Goal: Task Accomplishment & Management: Complete application form

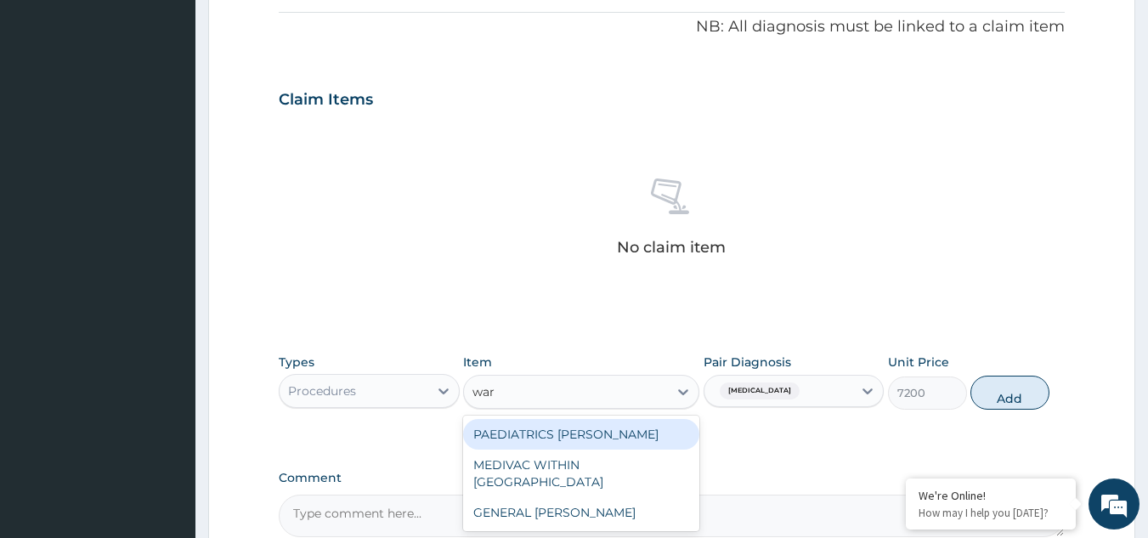
type input "ward"
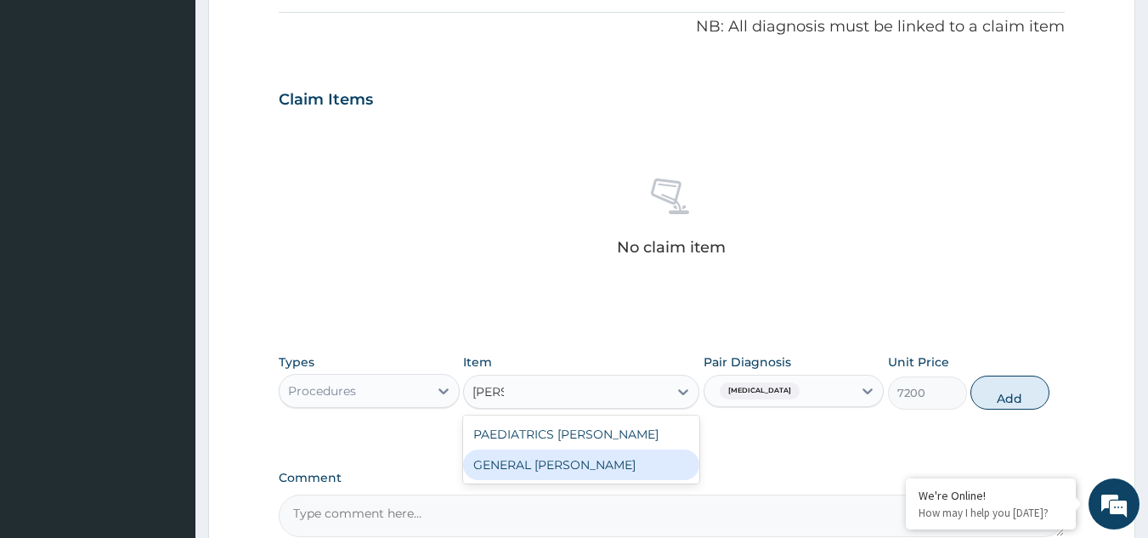
drag, startPoint x: 552, startPoint y: 462, endPoint x: 548, endPoint y: 482, distance: 20.8
click at [548, 482] on div "PAEDIATRICS WARD GENERAL WARD" at bounding box center [581, 450] width 236 height 68
click at [576, 459] on div "GENERAL WARD" at bounding box center [581, 465] width 236 height 31
type input "3150"
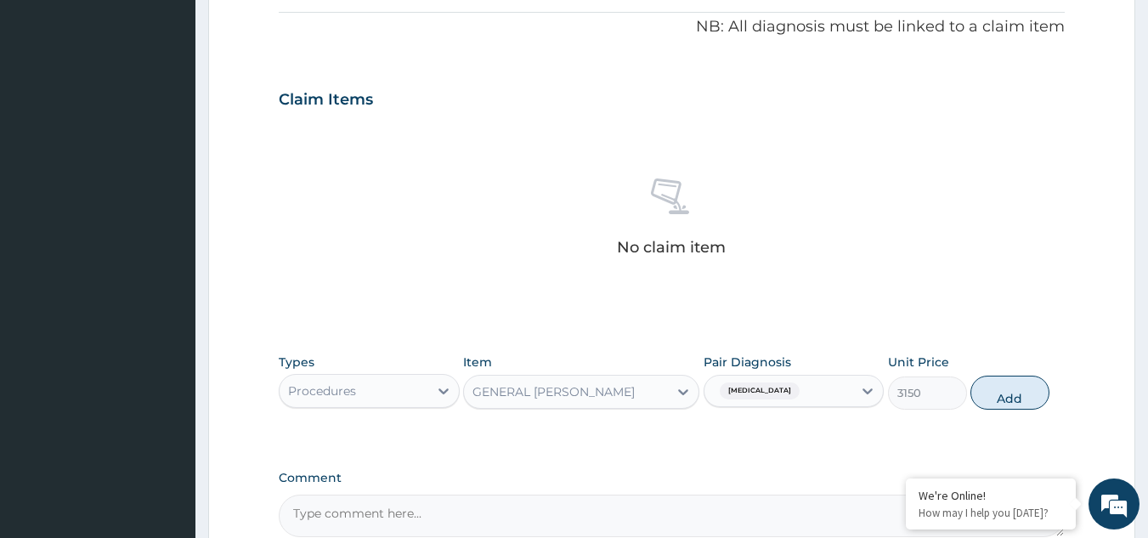
scroll to position [425, 0]
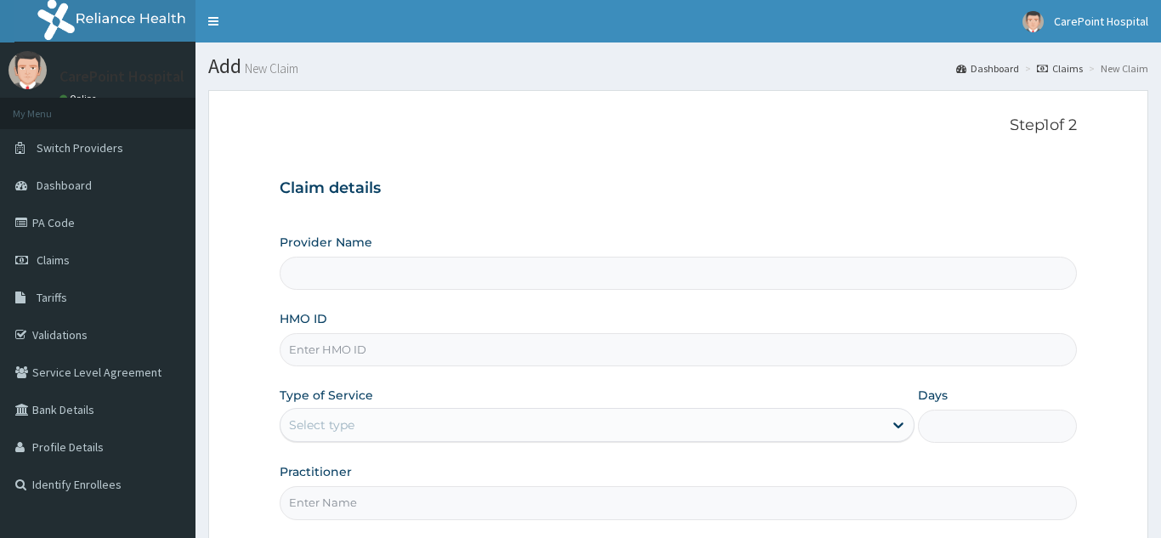
click at [324, 363] on input "HMO ID" at bounding box center [678, 349] width 797 height 33
paste input "LH/RADSONO/8681156"
type input "LH/RADSONO/8681156"
drag, startPoint x: 469, startPoint y: 353, endPoint x: 274, endPoint y: 365, distance: 195.9
click at [274, 365] on form "Step 1 of 2 Claim details Provider Name HMO ID LH/RADSONO/8681156 Type of Servi…" at bounding box center [678, 366] width 940 height 552
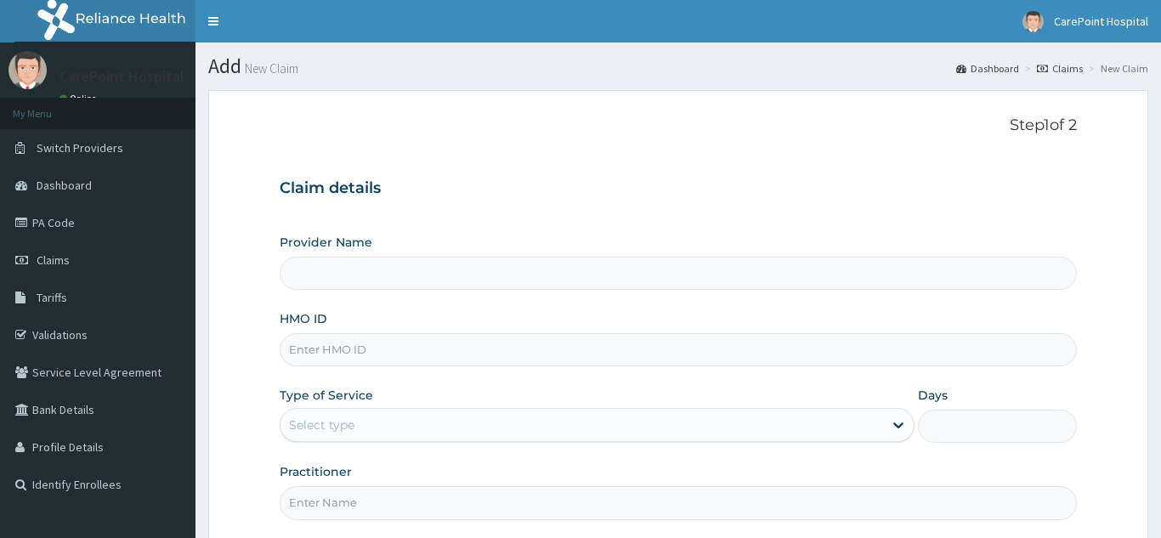
scroll to position [161, 0]
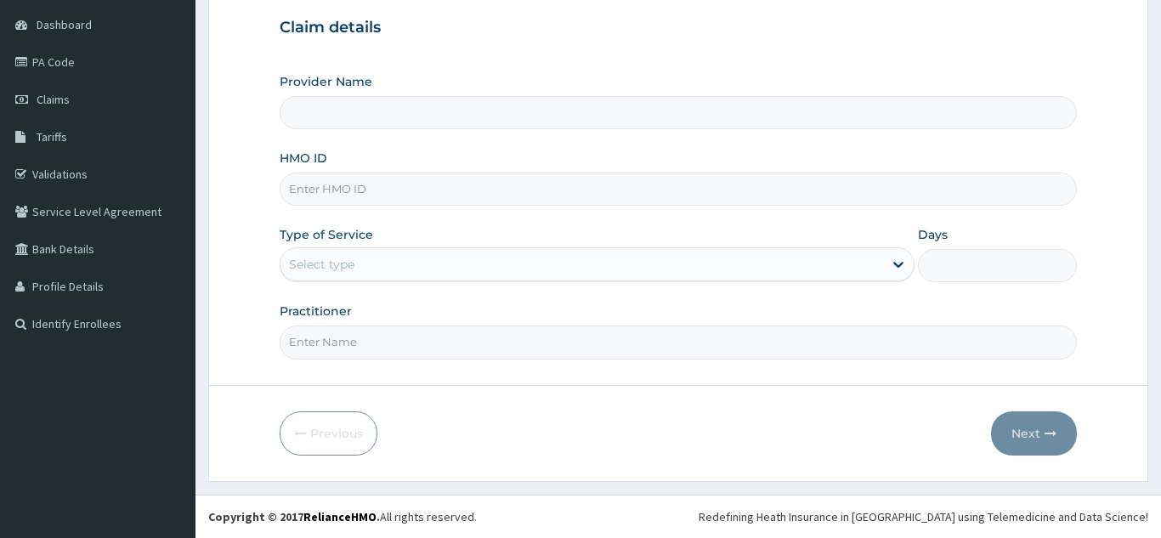
click at [384, 275] on div "Select type" at bounding box center [581, 264] width 603 height 27
click at [370, 190] on input "HMO ID" at bounding box center [678, 189] width 797 height 33
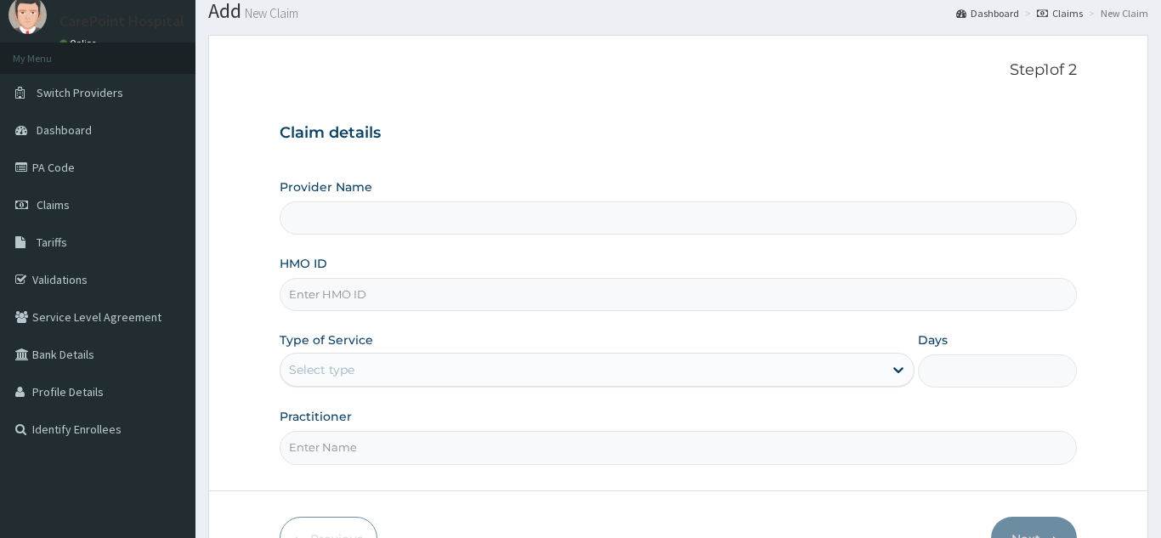
scroll to position [85, 0]
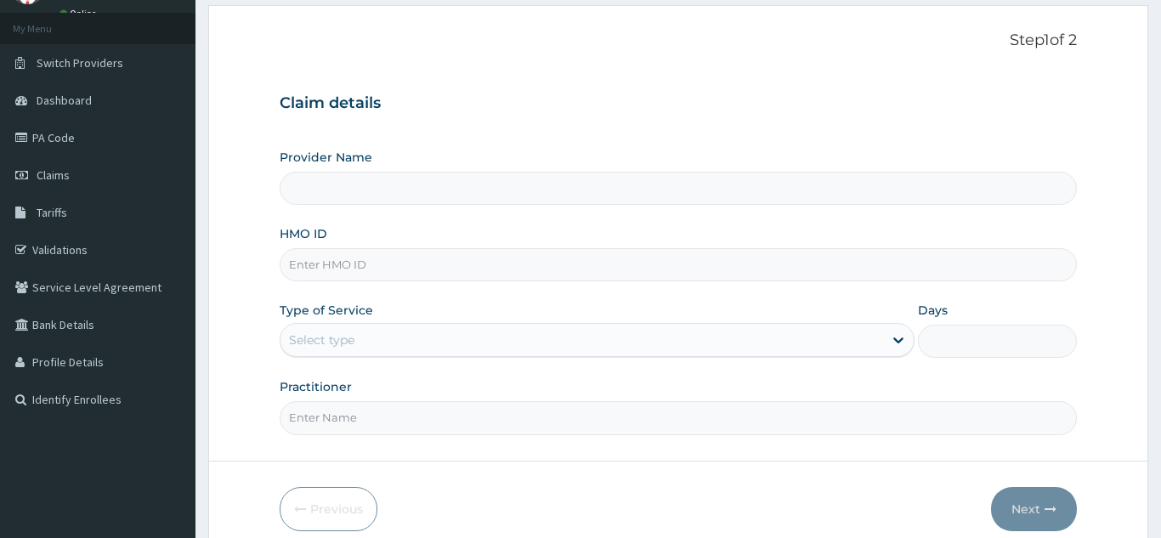
click at [353, 188] on input "Provider Name" at bounding box center [678, 188] width 797 height 33
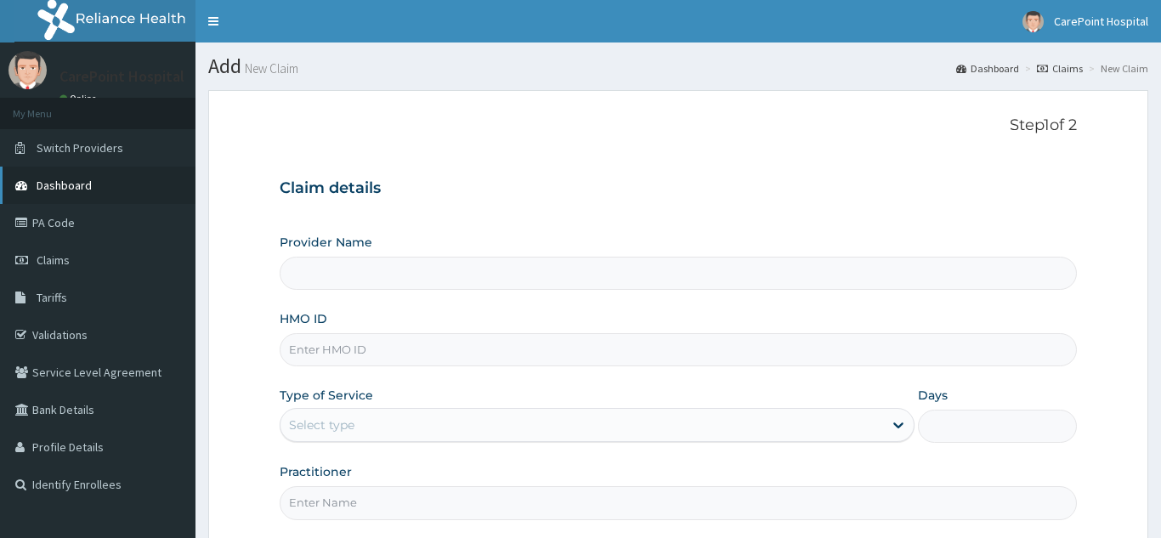
click at [71, 187] on span "Dashboard" at bounding box center [64, 185] width 55 height 15
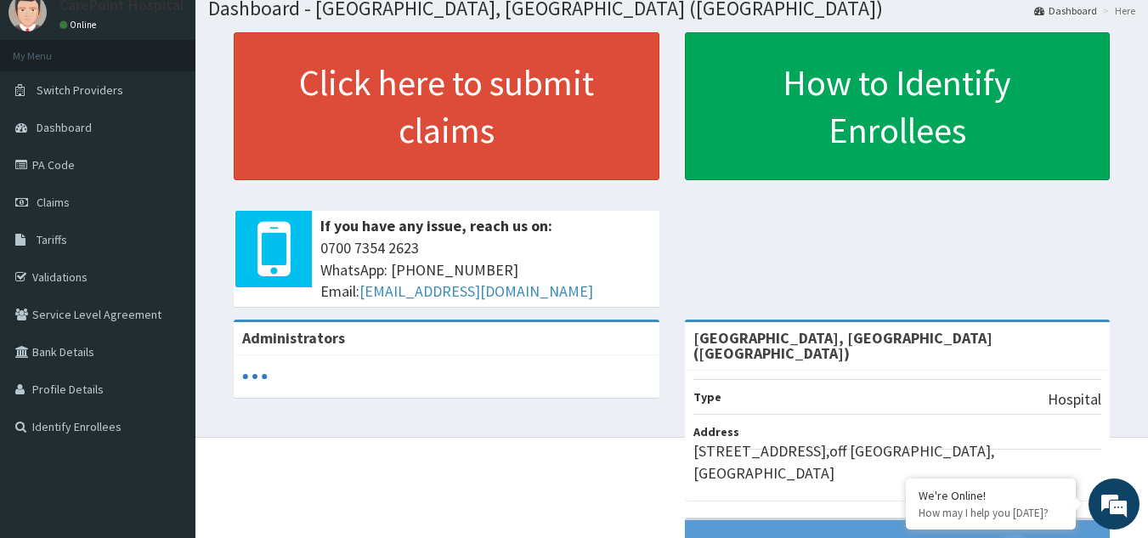
scroll to position [269, 0]
